Goal: Task Accomplishment & Management: Manage account settings

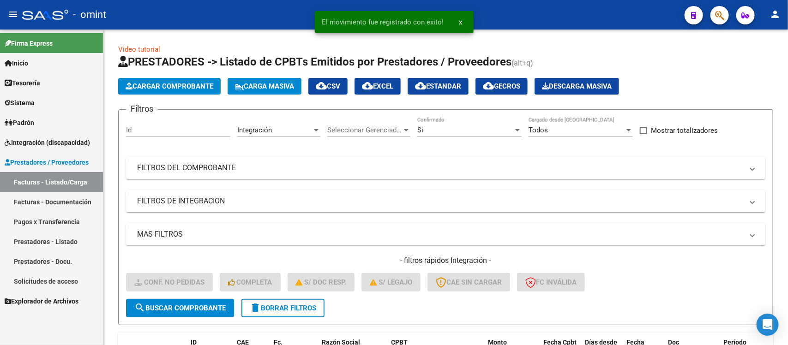
scroll to position [305, 0]
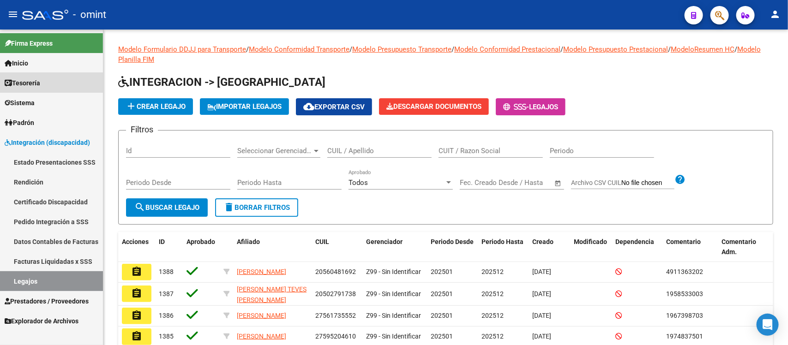
click at [54, 84] on link "Tesorería" at bounding box center [51, 83] width 103 height 20
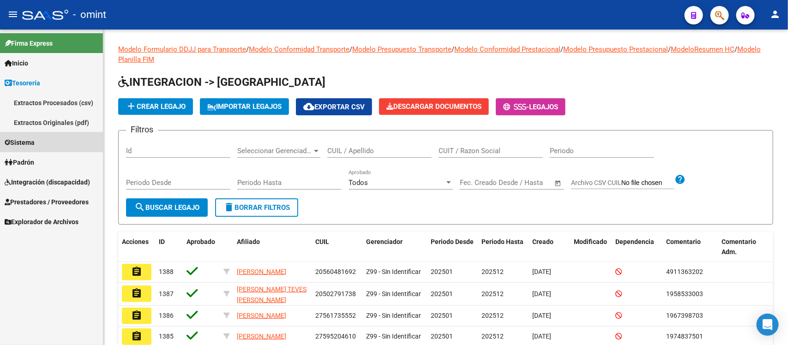
click at [46, 142] on link "Sistema" at bounding box center [51, 143] width 103 height 20
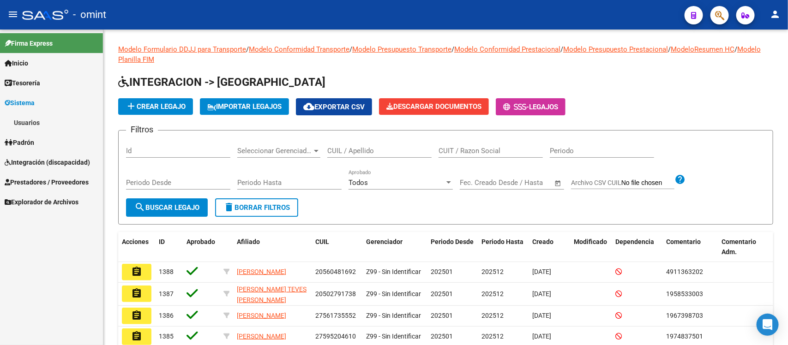
click at [48, 125] on link "Usuarios" at bounding box center [51, 123] width 103 height 20
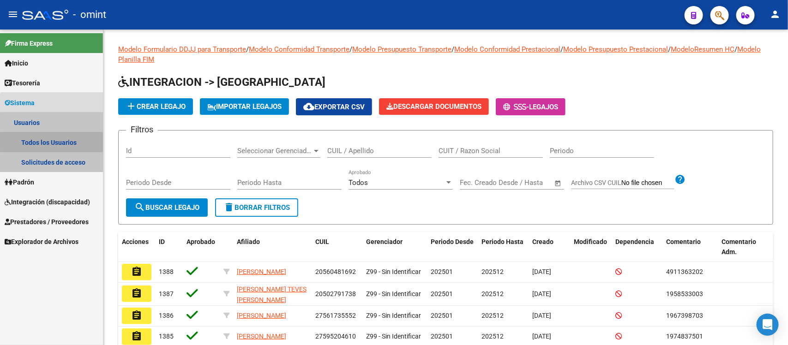
click at [63, 141] on link "Todos los Usuarios" at bounding box center [51, 143] width 103 height 20
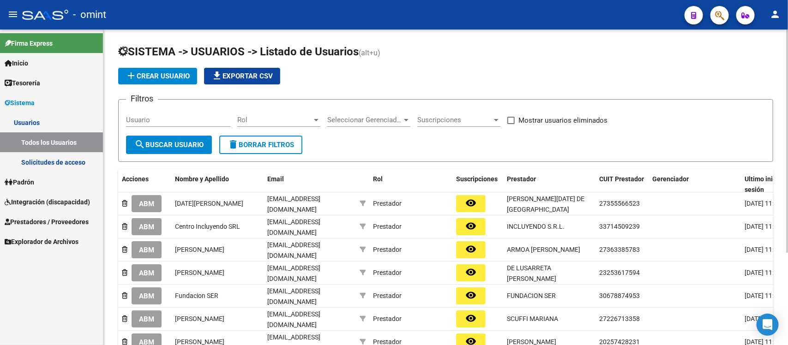
click at [168, 120] on input "Usuario" at bounding box center [178, 120] width 104 height 8
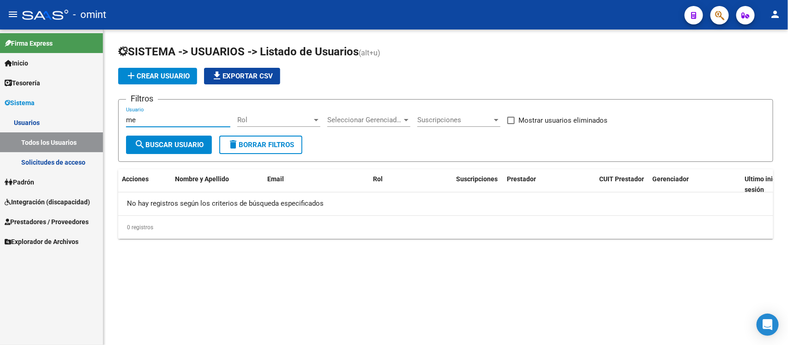
type input "m"
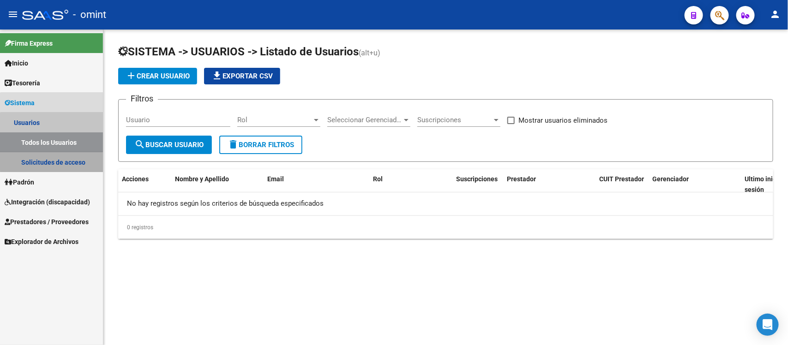
click at [84, 158] on link "Solicitudes de acceso" at bounding box center [51, 162] width 103 height 20
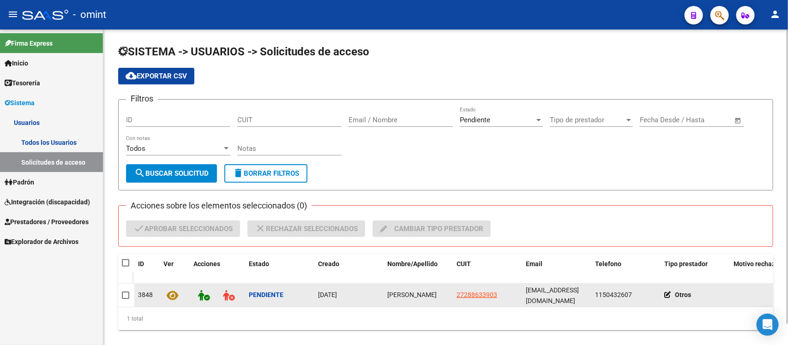
click at [126, 292] on span at bounding box center [125, 295] width 7 height 7
click at [126, 299] on input "checkbox" at bounding box center [125, 299] width 0 height 0
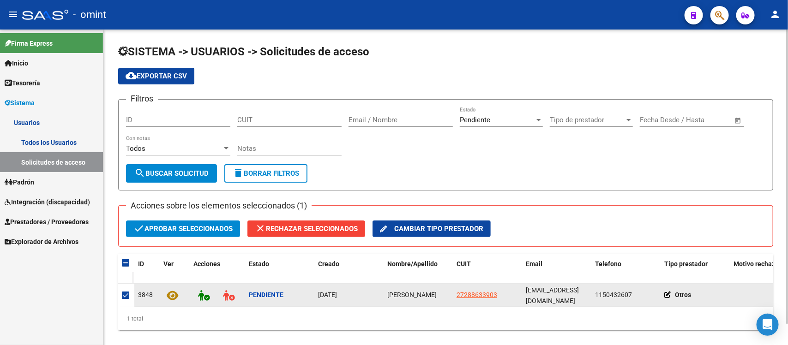
click at [395, 291] on span "Maria Eugenia Pueyrredon" at bounding box center [412, 294] width 49 height 7
copy span "Maria Eugenia Pueyrredon"
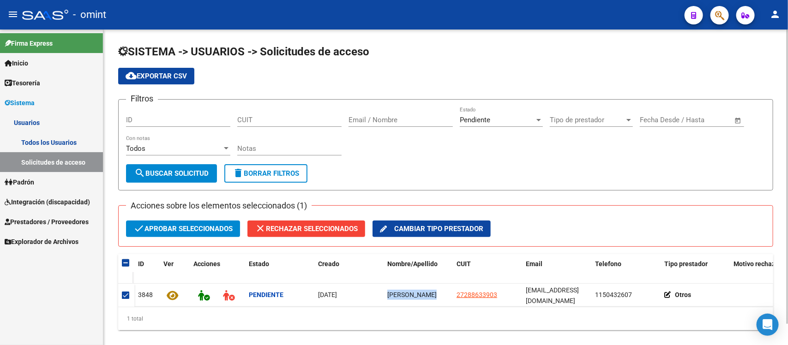
click at [151, 225] on span "check Aprobar seleccionados" at bounding box center [182, 229] width 99 height 17
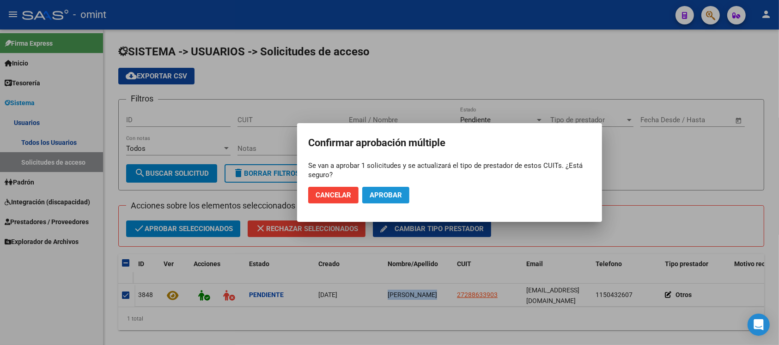
click at [404, 188] on button "Aprobar" at bounding box center [385, 195] width 47 height 17
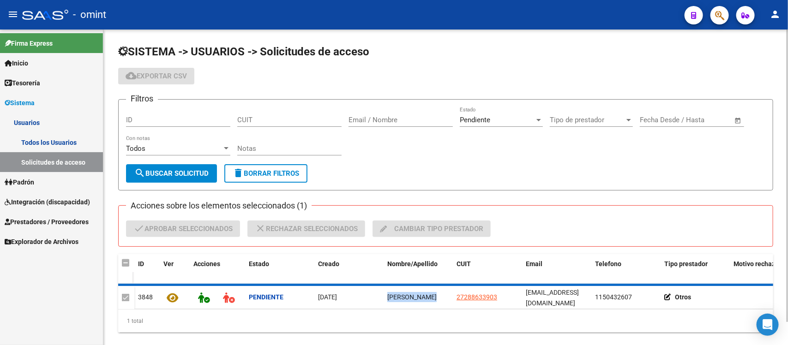
checkbox input "false"
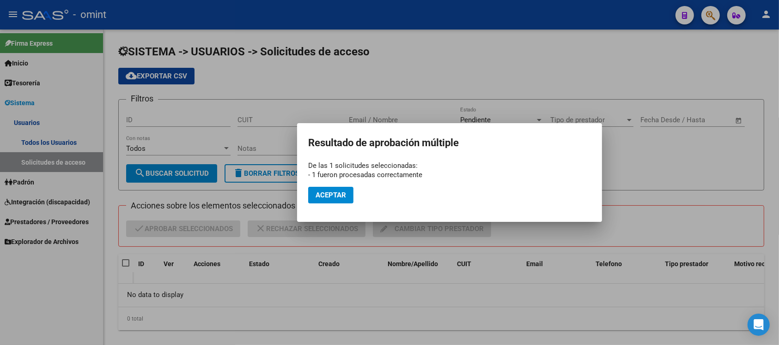
click at [354, 195] on mat-dialog-actions "Aceptar" at bounding box center [449, 195] width 283 height 31
click at [342, 199] on span "Aceptar" at bounding box center [330, 195] width 30 height 8
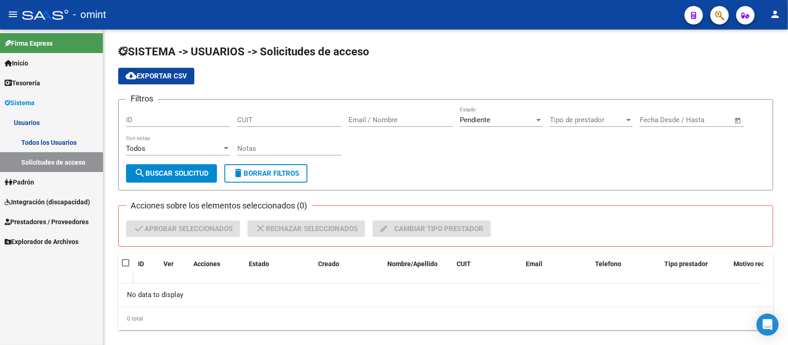
click at [45, 134] on link "Todos los Usuarios" at bounding box center [51, 143] width 103 height 20
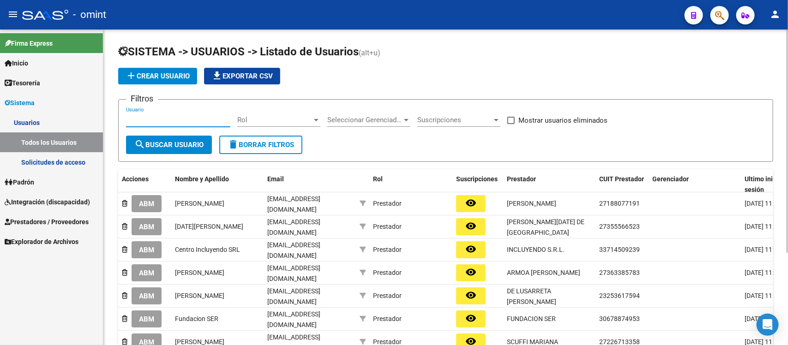
click at [142, 119] on input "Usuario" at bounding box center [178, 120] width 104 height 8
paste input "Maria Eugenia Pueyrredon"
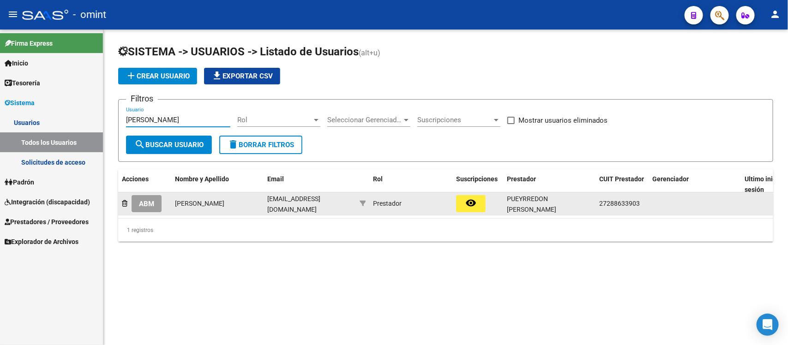
type input "Maria Eugenia Pueyrredon"
click at [154, 197] on button "ABM" at bounding box center [147, 203] width 30 height 17
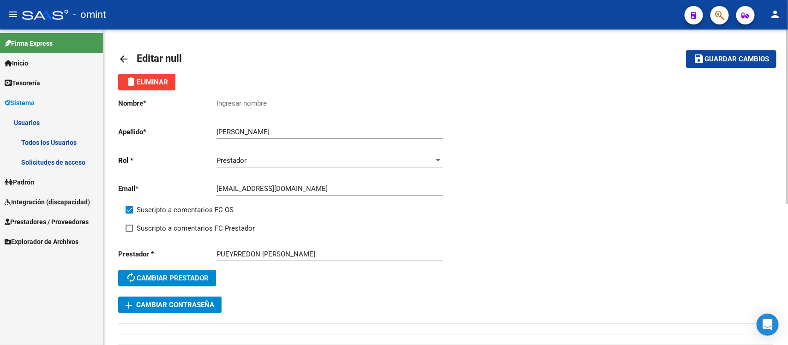
click at [247, 102] on input "Ingresar nombre" at bounding box center [330, 103] width 226 height 8
paste input "Maria Eugenia Pueyrredon"
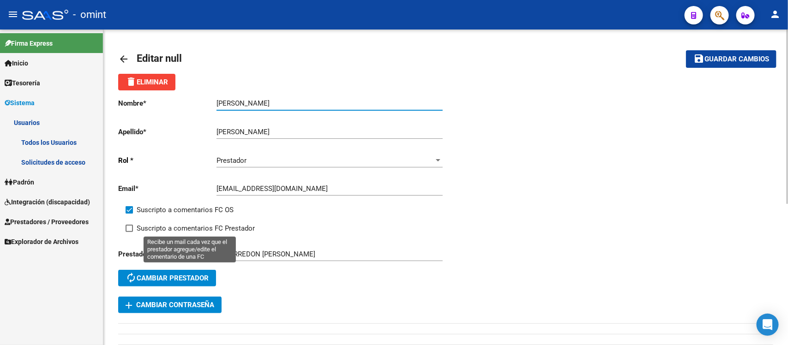
type input "Maria Eugenia Pueyrredon"
click at [134, 224] on label "Suscripto a comentarios FC Prestador" at bounding box center [190, 228] width 129 height 11
click at [129, 232] on input "Suscripto a comentarios FC Prestador" at bounding box center [129, 232] width 0 height 0
checkbox input "true"
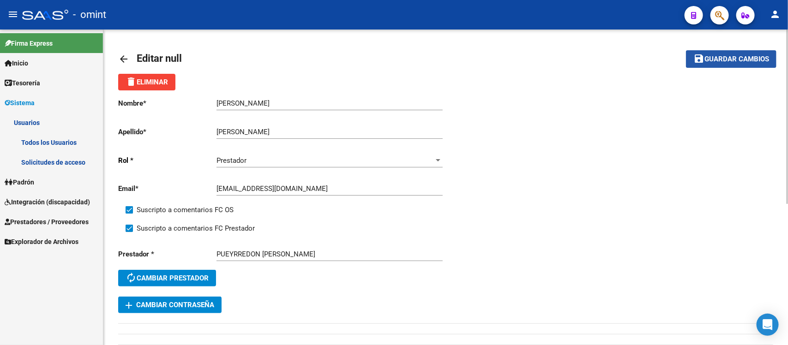
click at [739, 58] on span "Guardar cambios" at bounding box center [737, 59] width 65 height 8
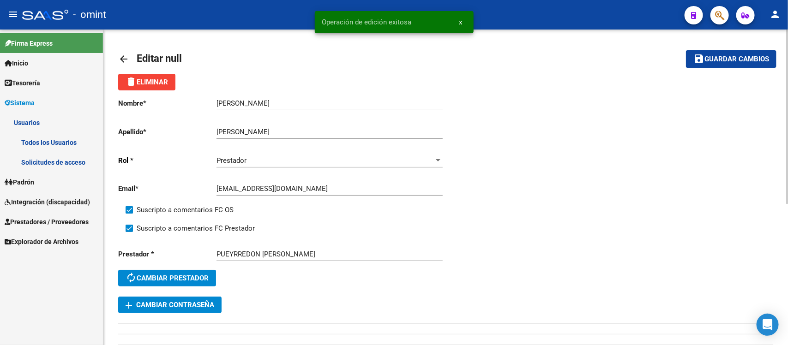
click at [127, 58] on mat-icon "arrow_back" at bounding box center [123, 59] width 11 height 11
